Goal: Check status: Check status

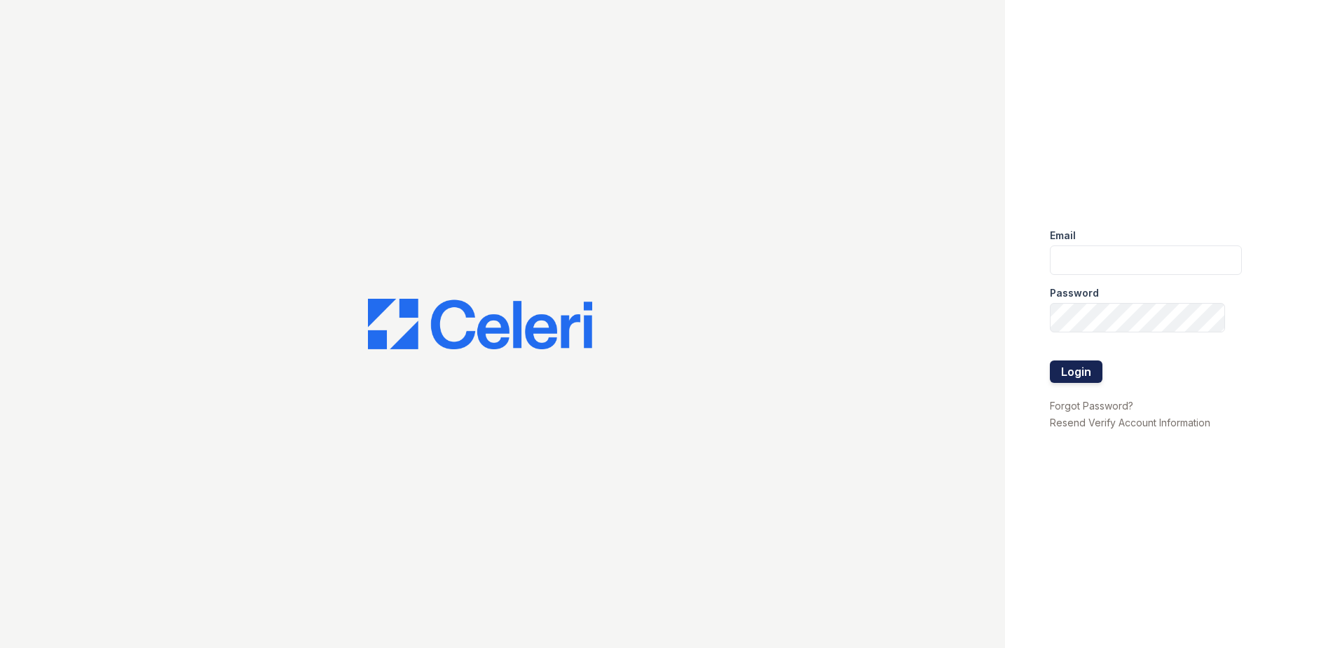
type input "[EMAIL_ADDRESS][DOMAIN_NAME]"
click at [1072, 372] on button "Login" at bounding box center [1076, 371] width 53 height 22
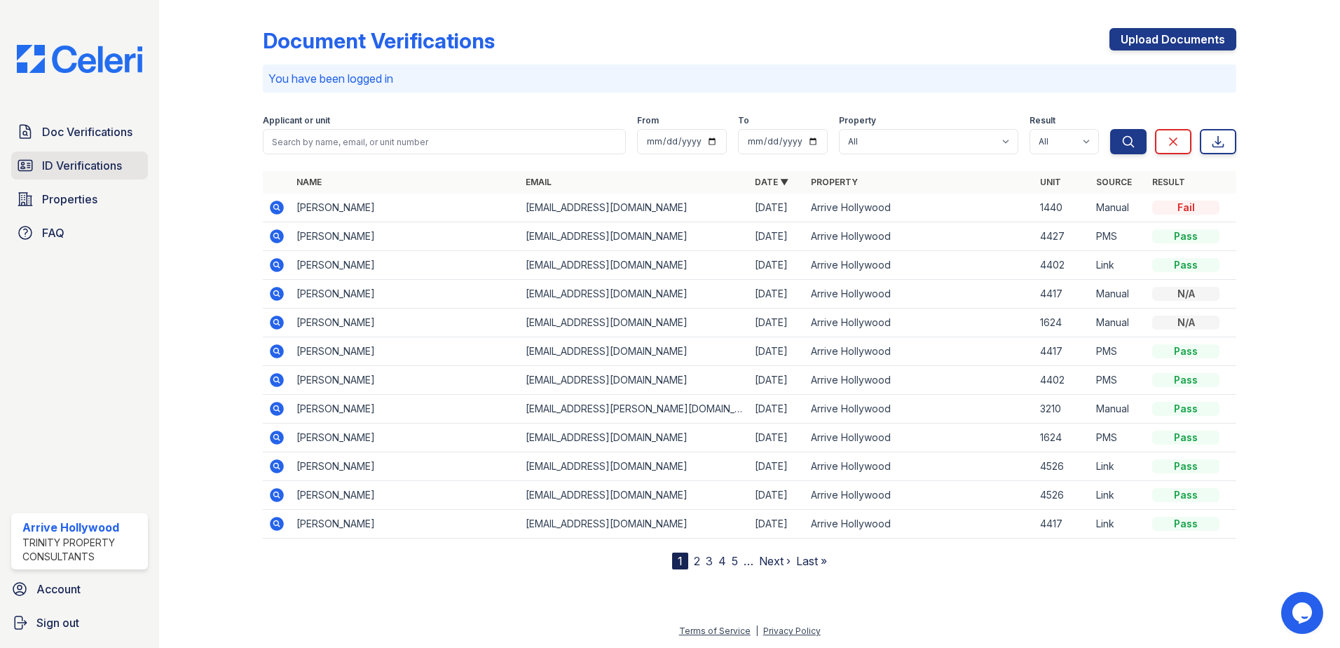
click at [108, 165] on span "ID Verifications" at bounding box center [82, 165] width 80 height 17
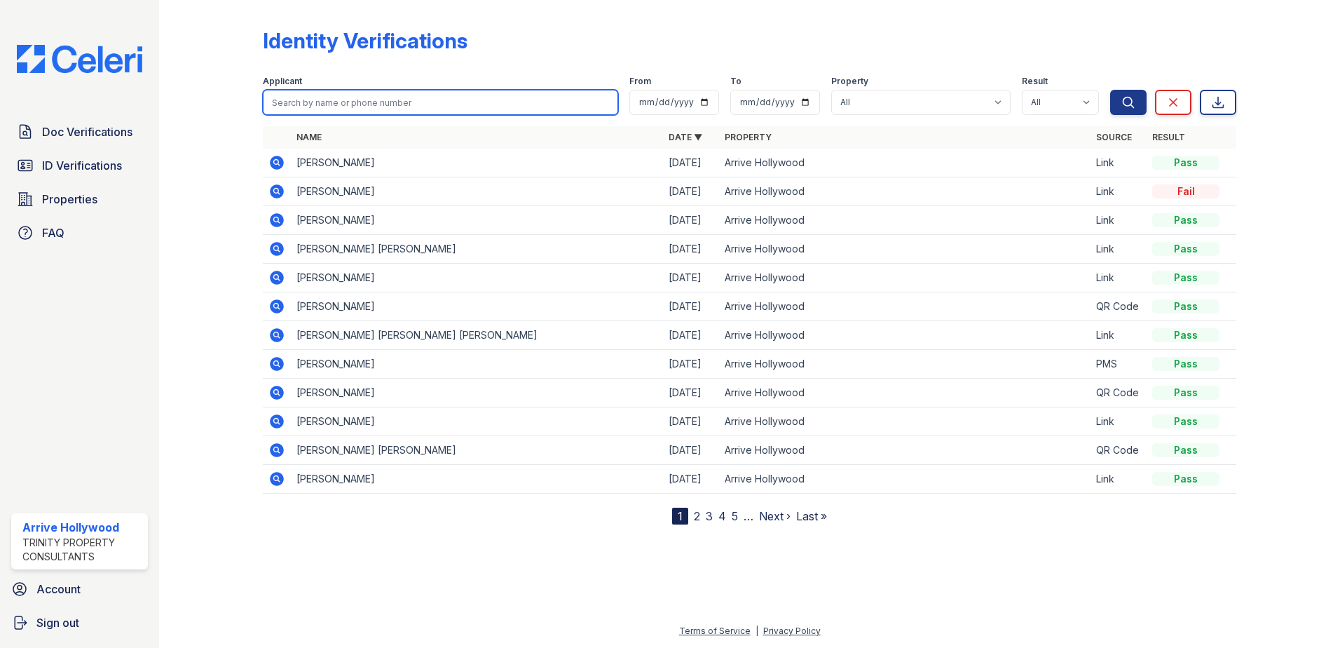
click at [347, 103] on input "search" at bounding box center [440, 102] width 355 height 25
type input "juan garcia"
click at [1110, 90] on button "Search" at bounding box center [1128, 102] width 36 height 25
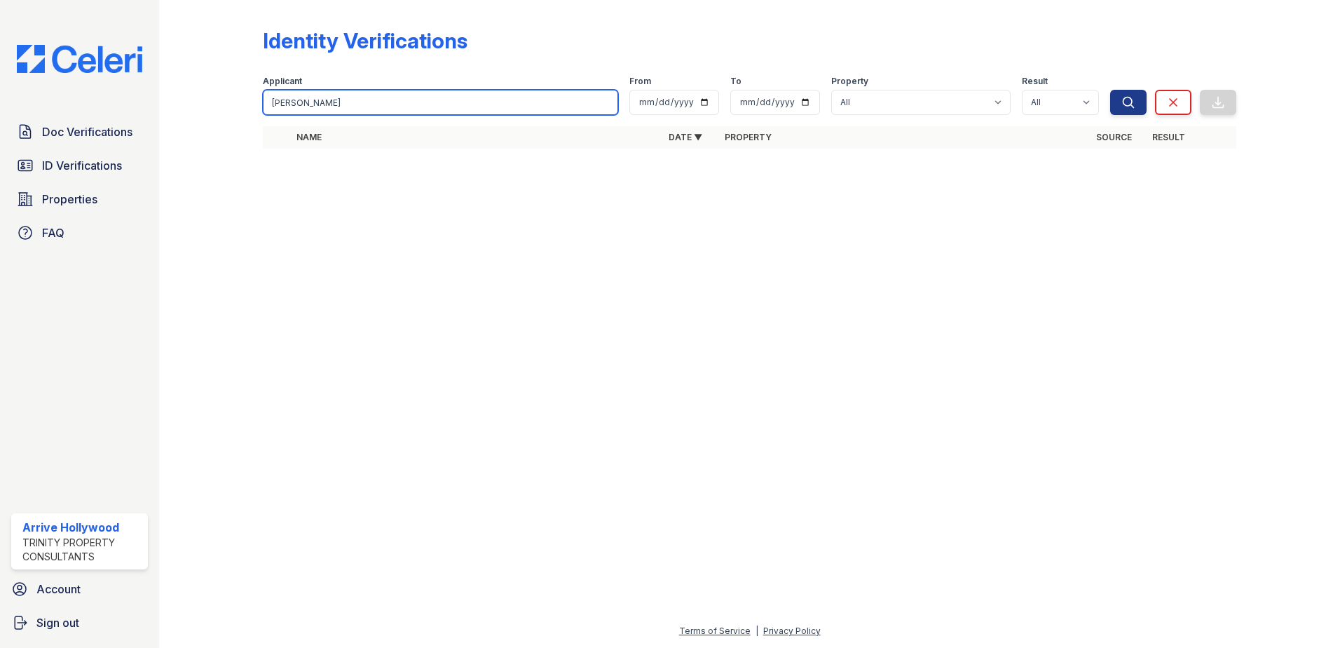
click at [328, 109] on input "juan garcia" at bounding box center [440, 102] width 355 height 25
type input "juan"
click at [1110, 90] on button "Search" at bounding box center [1128, 102] width 36 height 25
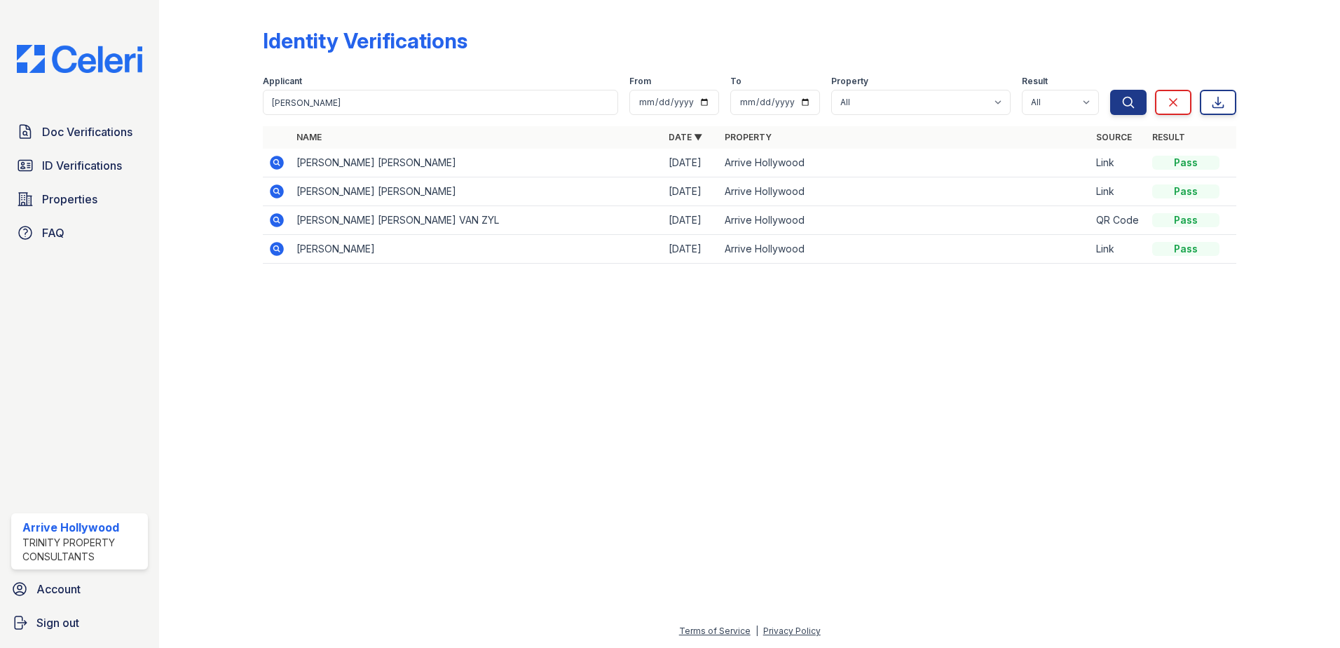
click at [273, 164] on icon at bounding box center [277, 163] width 14 height 14
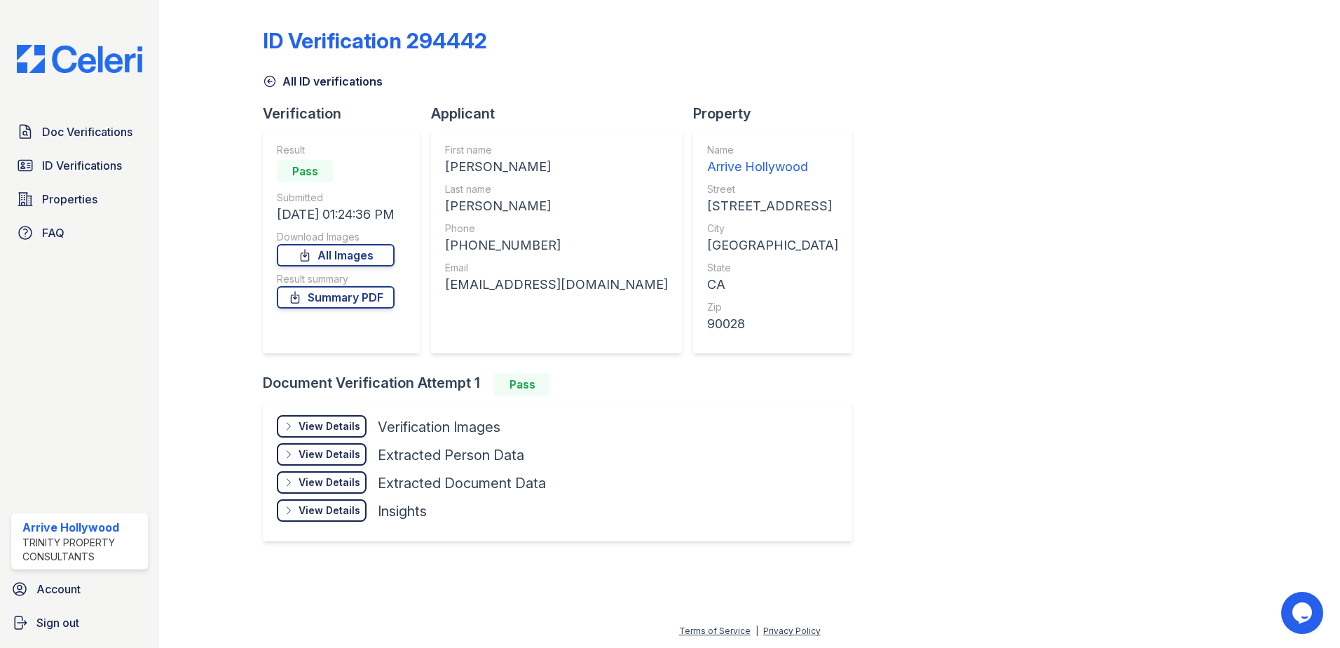
click at [314, 418] on div "View Details Details" at bounding box center [322, 426] width 90 height 22
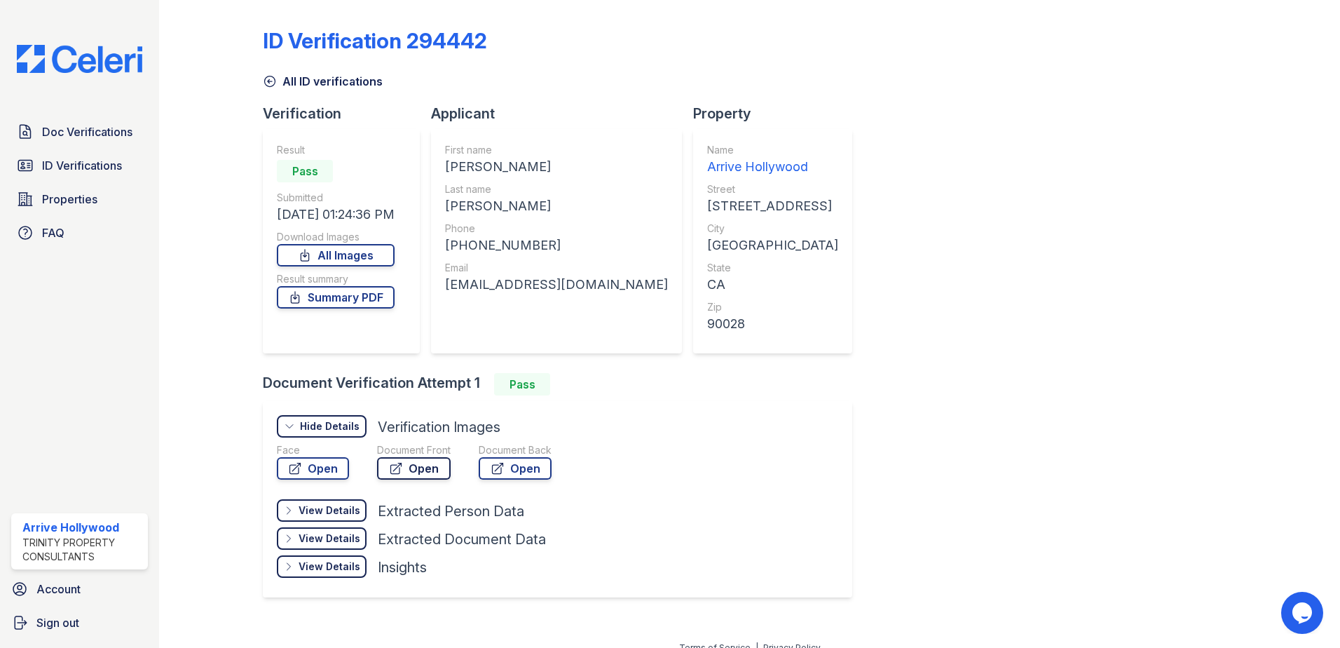
click at [415, 467] on link "Open" at bounding box center [414, 468] width 74 height 22
